Goal: Transaction & Acquisition: Download file/media

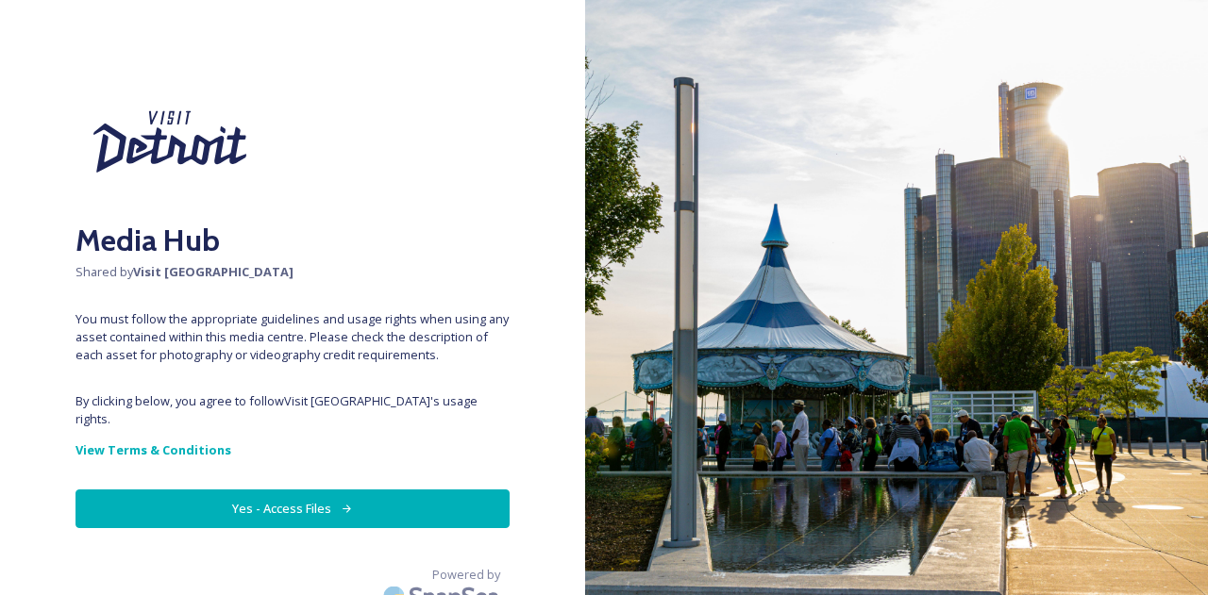
click at [373, 490] on button "Yes - Access Files" at bounding box center [292, 509] width 434 height 39
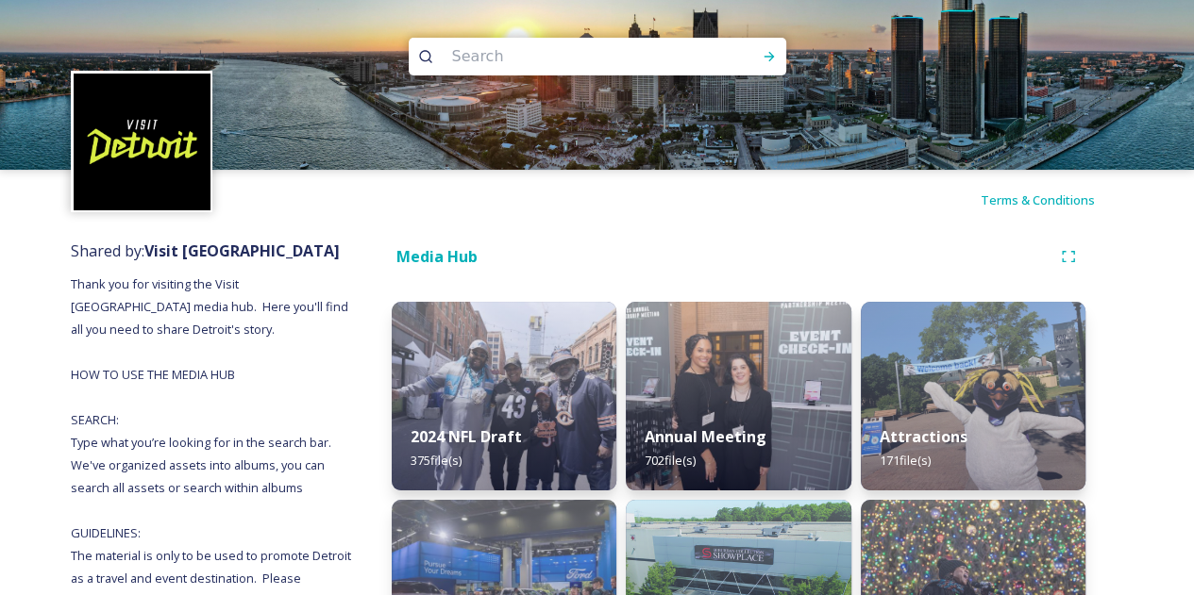
click at [152, 144] on img at bounding box center [142, 142] width 137 height 137
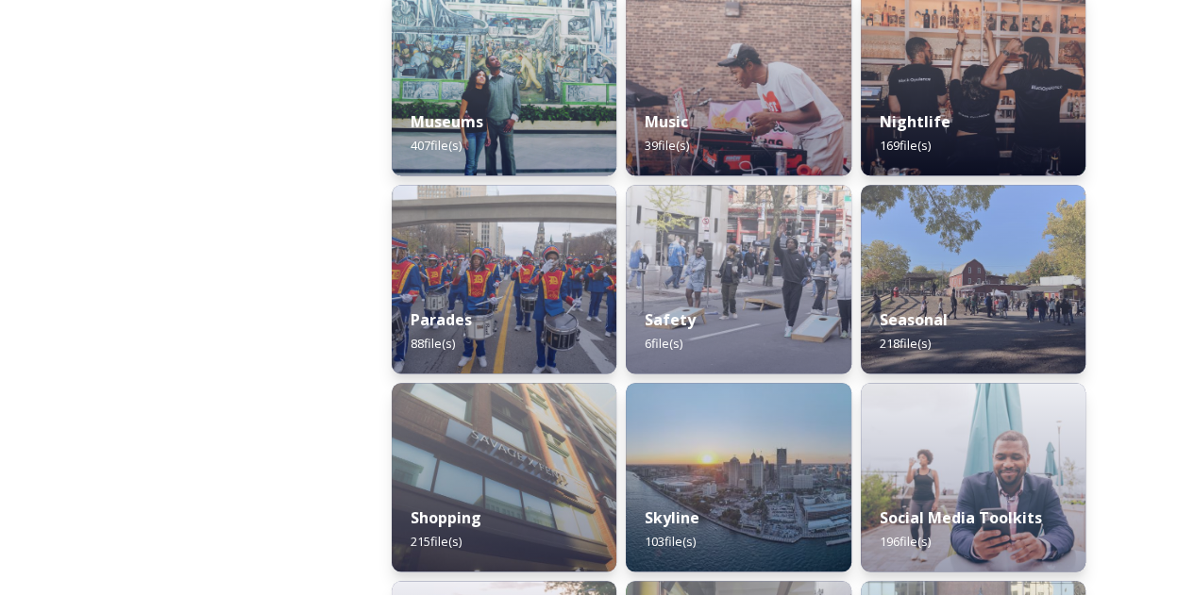
scroll to position [1895, 0]
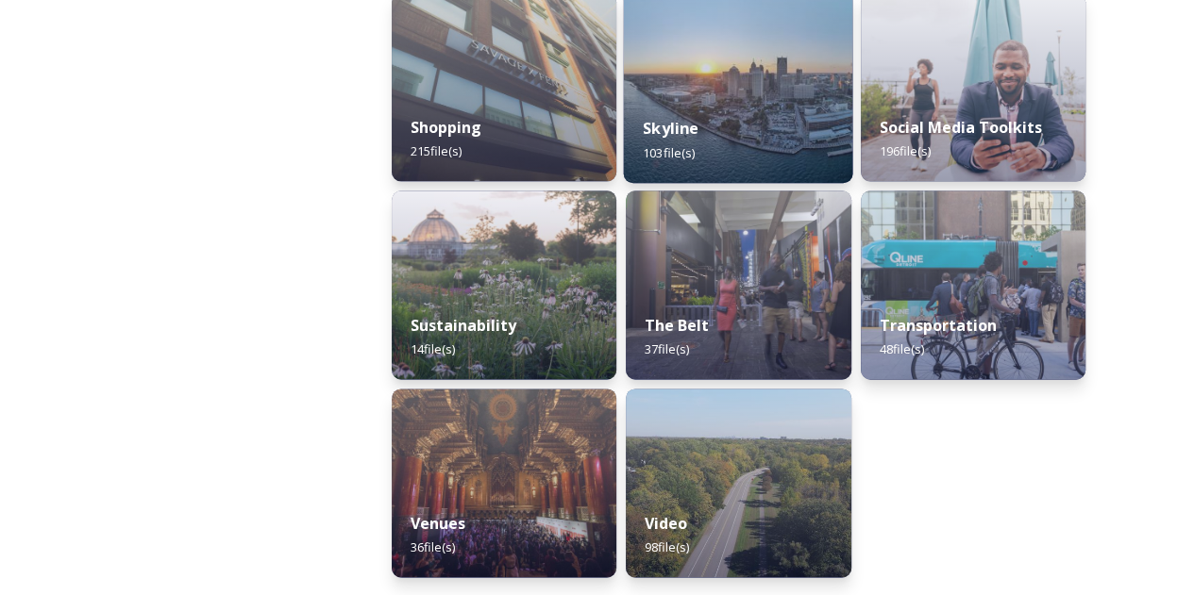
click at [743, 92] on img at bounding box center [738, 87] width 229 height 192
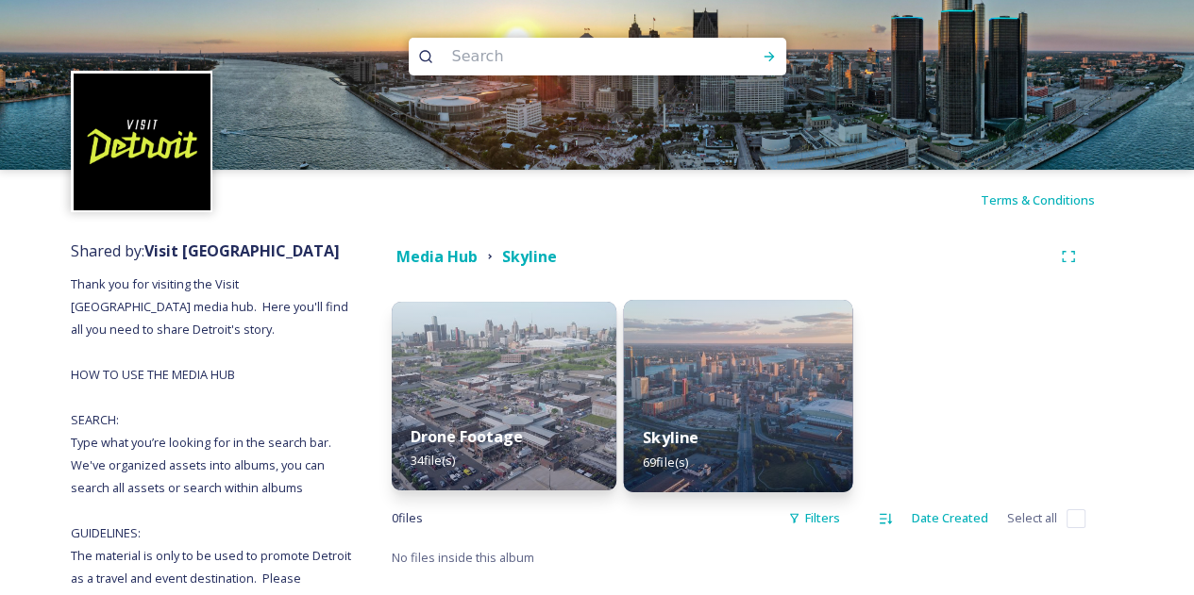
click at [788, 336] on img at bounding box center [738, 396] width 229 height 192
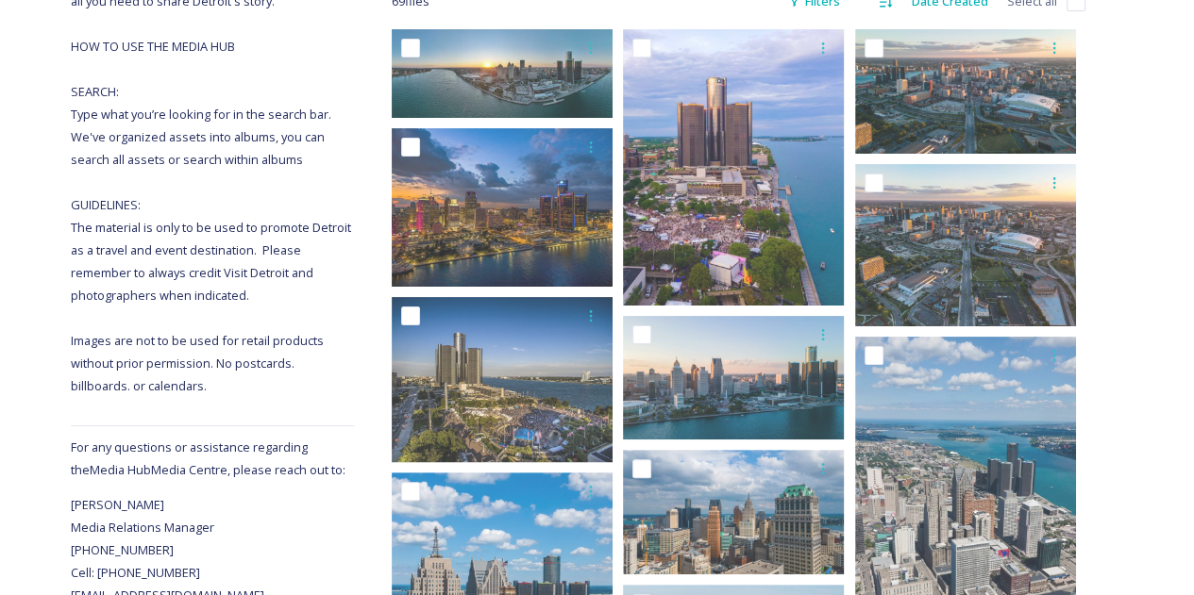
scroll to position [331, 0]
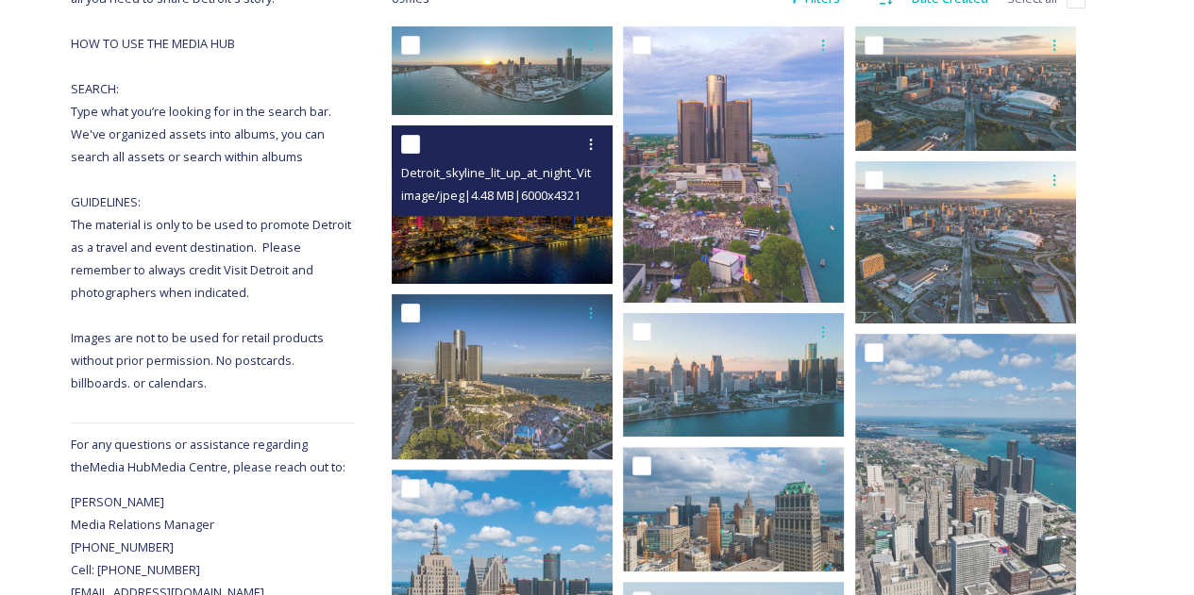
click at [501, 243] on img at bounding box center [502, 204] width 221 height 159
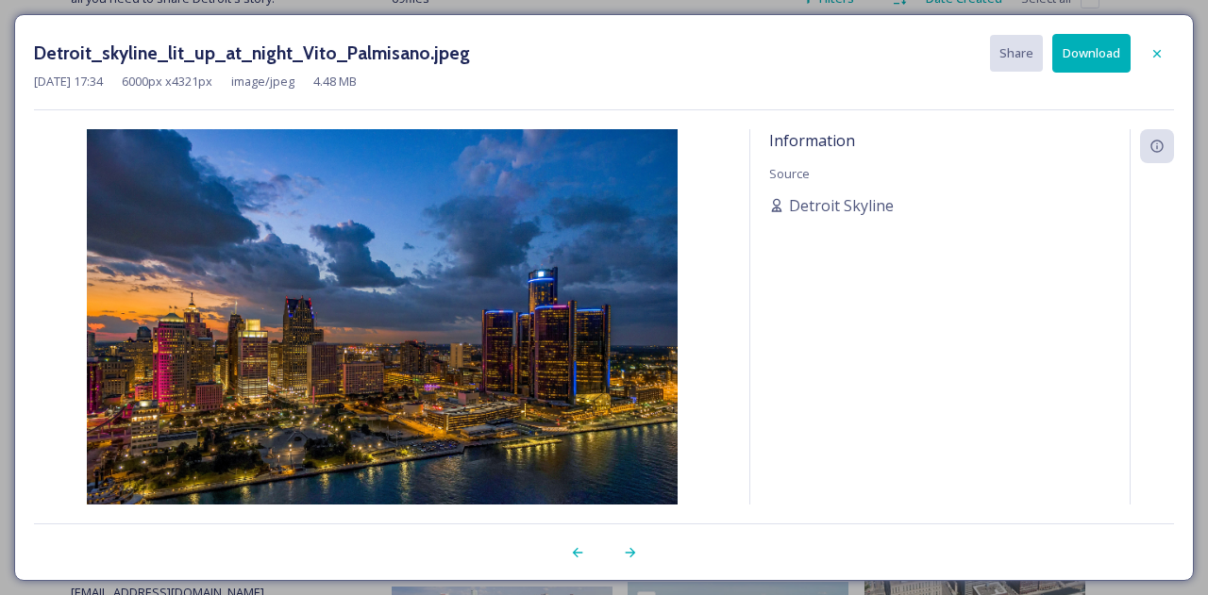
click at [1078, 39] on button "Download" at bounding box center [1091, 53] width 78 height 39
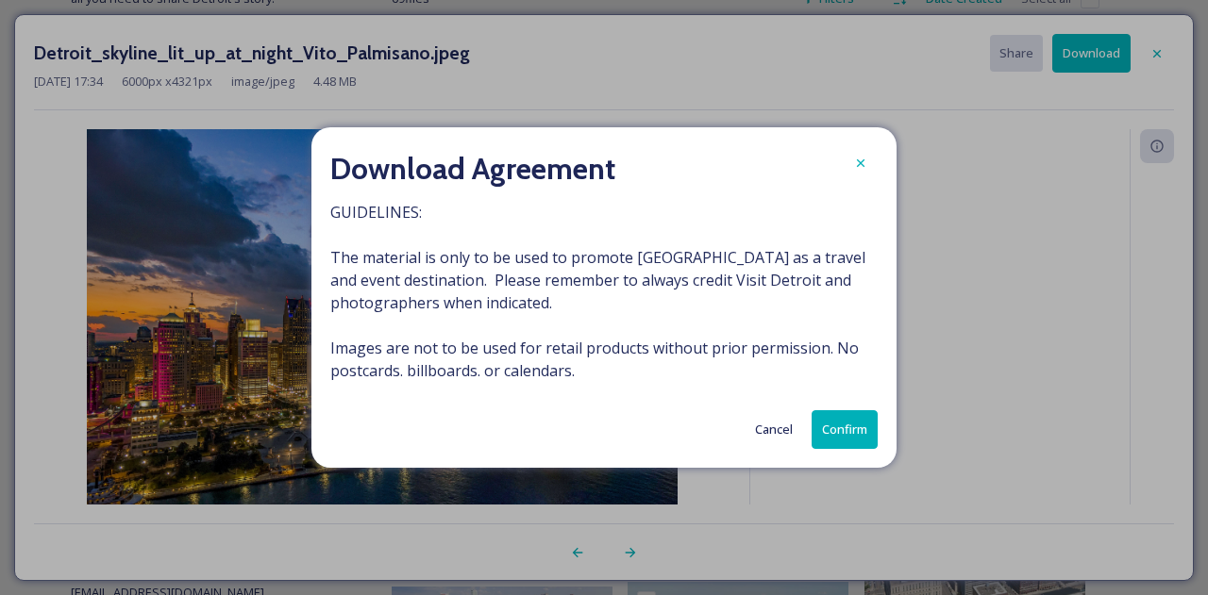
click at [845, 412] on button "Confirm" at bounding box center [844, 429] width 66 height 39
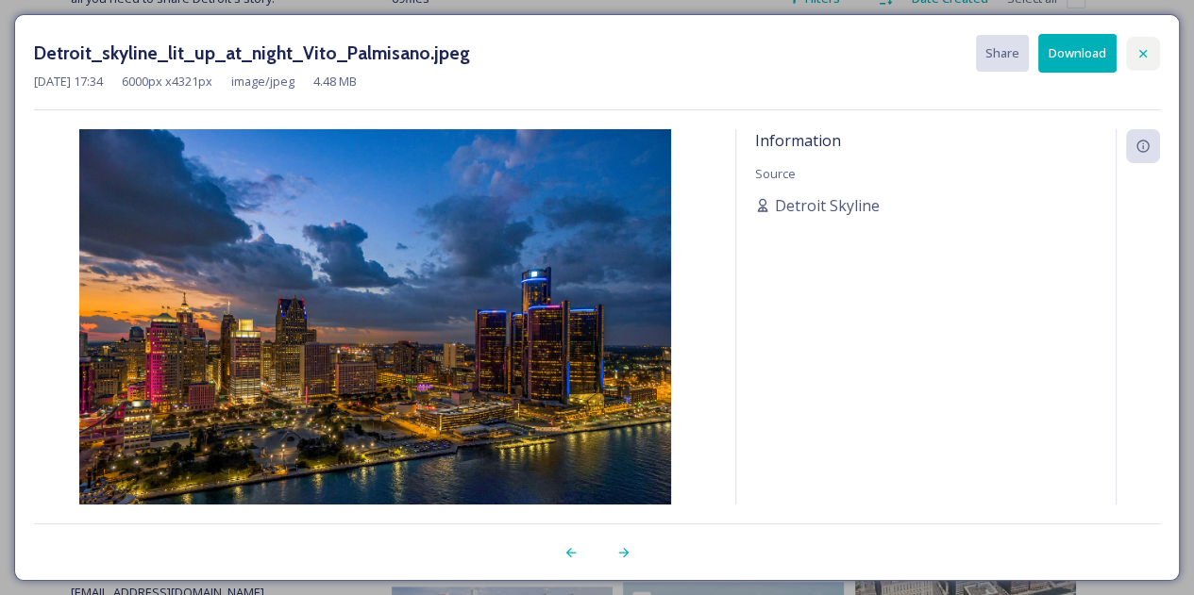
click at [1144, 44] on div at bounding box center [1143, 54] width 34 height 34
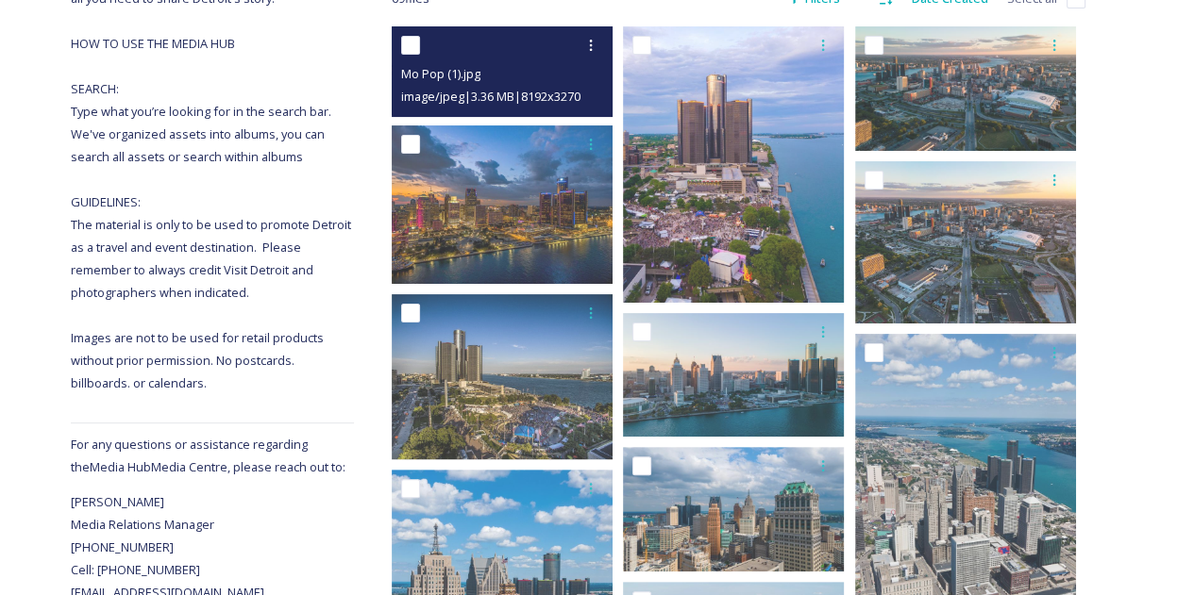
scroll to position [0, 0]
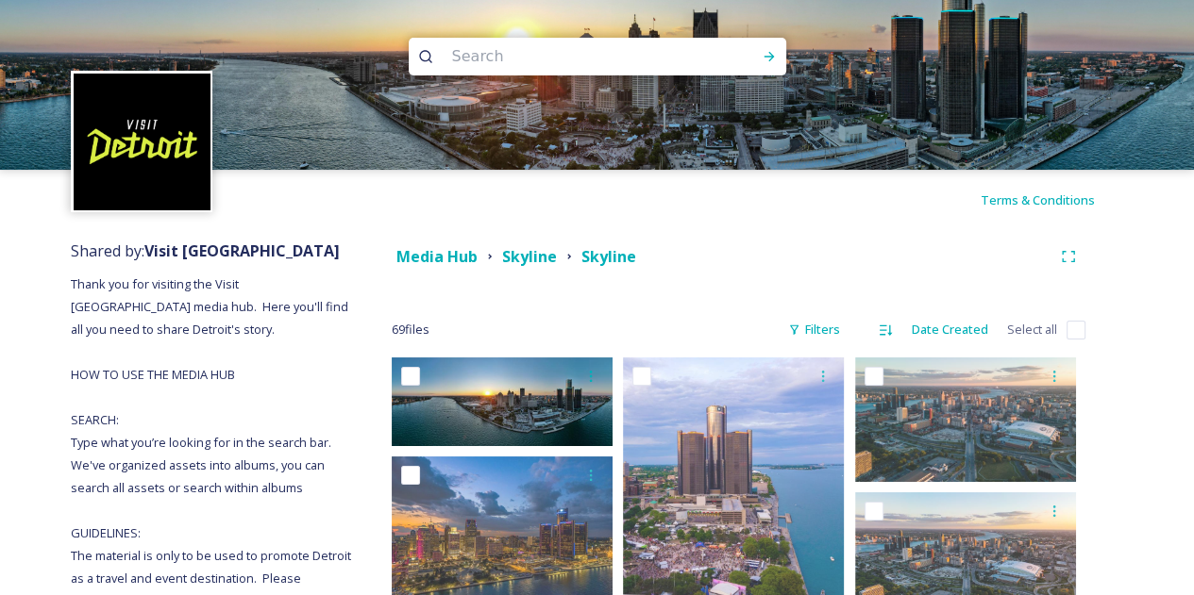
click at [524, 68] on input at bounding box center [572, 57] width 259 height 42
type input "music"
click at [767, 59] on icon at bounding box center [768, 56] width 15 height 15
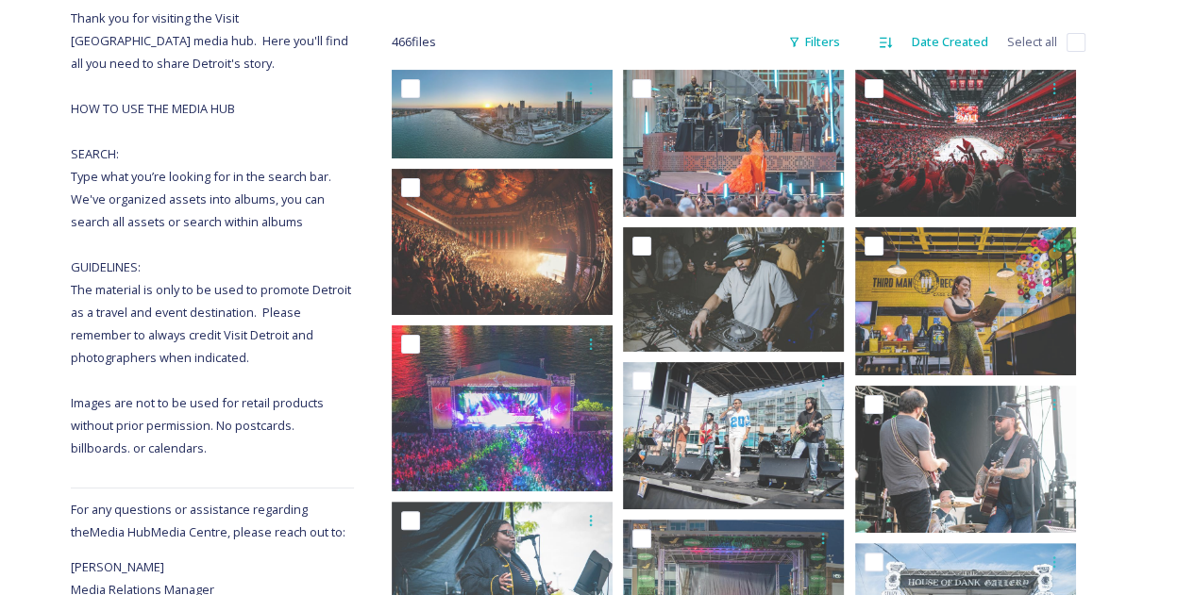
scroll to position [279, 0]
